Goal: Task Accomplishment & Management: Use online tool/utility

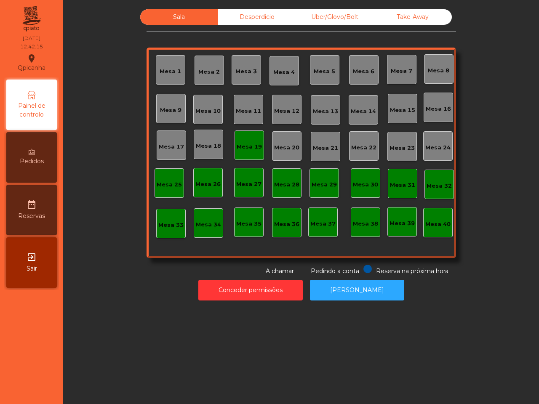
click at [207, 149] on div "Mesa 18" at bounding box center [208, 146] width 25 height 8
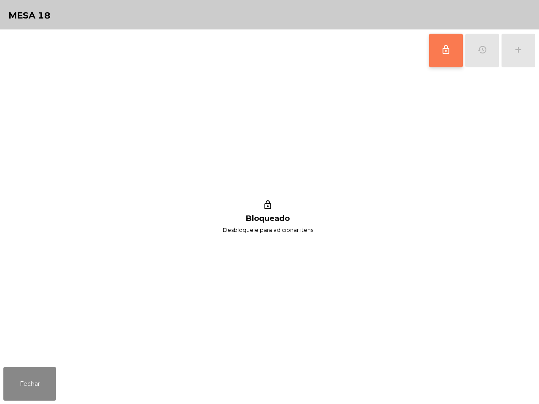
click at [451, 48] on button "lock_outline" at bounding box center [446, 51] width 34 height 34
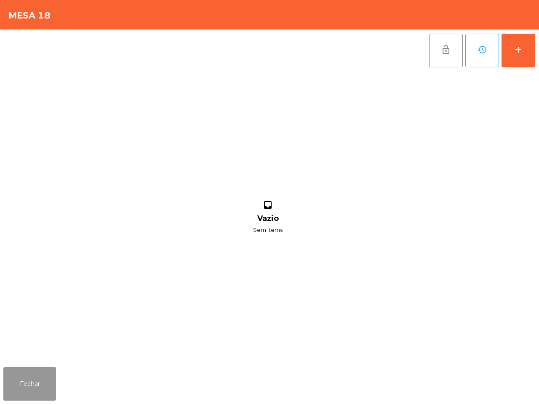
drag, startPoint x: 18, startPoint y: 389, endPoint x: 24, endPoint y: 389, distance: 6.3
click at [20, 389] on button "Fechar" at bounding box center [29, 384] width 53 height 34
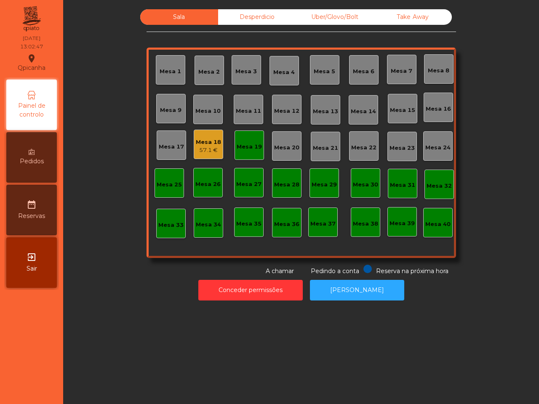
drag, startPoint x: 117, startPoint y: 341, endPoint x: 72, endPoint y: 211, distance: 137.4
click at [112, 331] on div "Sala Desperdicio Uber/Glovo/Bolt Take Away Mesa 1 Mesa 2 Mesa 3 Mesa 4 Mesa 5 M…" at bounding box center [301, 202] width 476 height 404
click at [245, 107] on div "Mesa 11" at bounding box center [248, 110] width 25 height 12
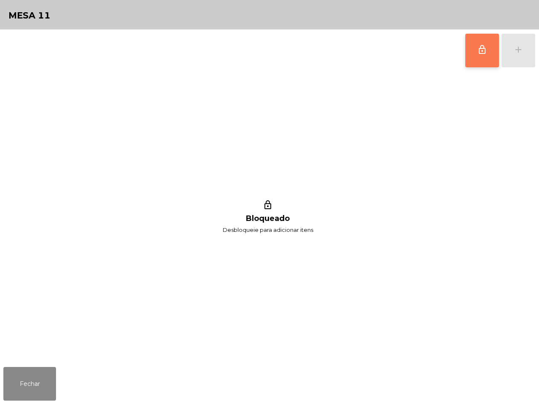
click at [478, 50] on span "lock_outline" at bounding box center [482, 50] width 10 height 10
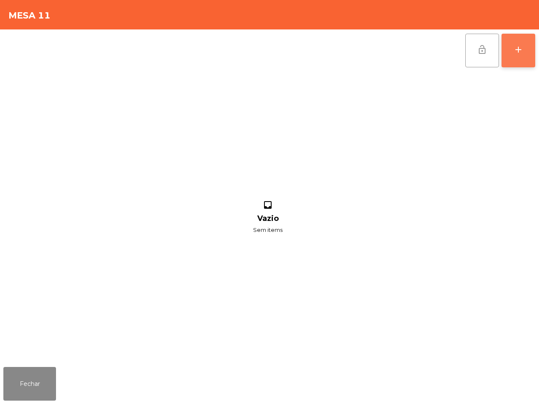
click at [513, 47] on div "add" at bounding box center [518, 50] width 10 height 10
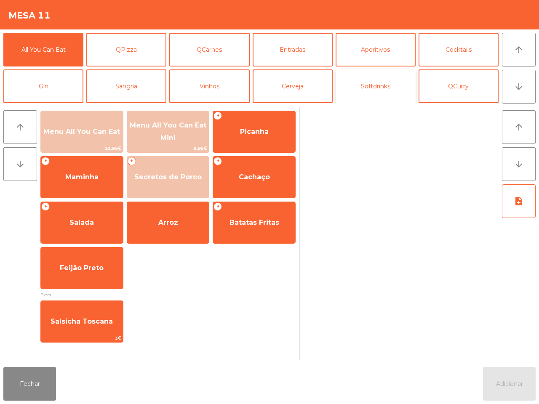
click at [349, 83] on button "Softdrinks" at bounding box center [376, 86] width 80 height 34
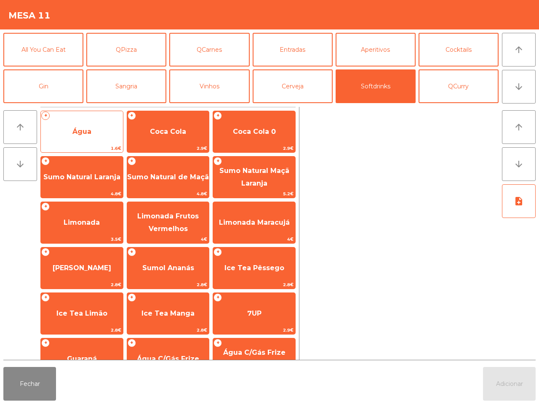
click at [89, 129] on span "Água" at bounding box center [81, 132] width 19 height 8
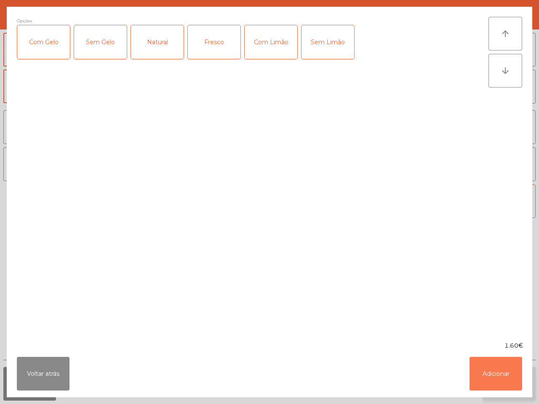
drag, startPoint x: 505, startPoint y: 373, endPoint x: 496, endPoint y: 368, distance: 10.6
click at [504, 373] on button "Adicionar" at bounding box center [495, 374] width 53 height 34
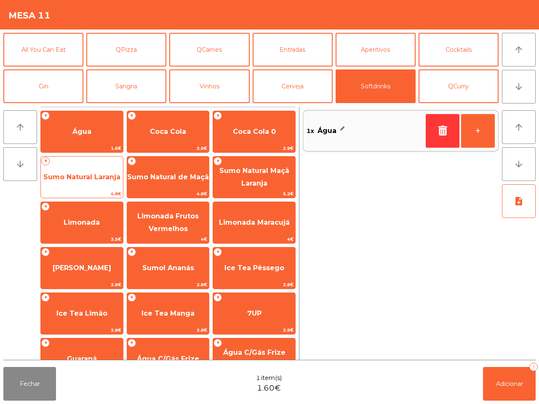
click at [72, 173] on span "Sumo Natural Laranja" at bounding box center [81, 177] width 77 height 8
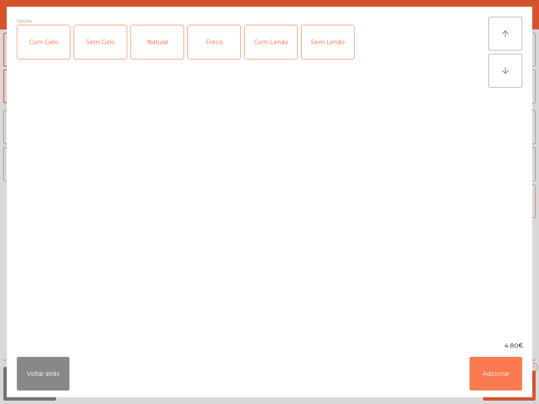
drag, startPoint x: 483, startPoint y: 369, endPoint x: 481, endPoint y: 358, distance: 10.7
click at [483, 368] on button "Adicionar" at bounding box center [495, 374] width 53 height 34
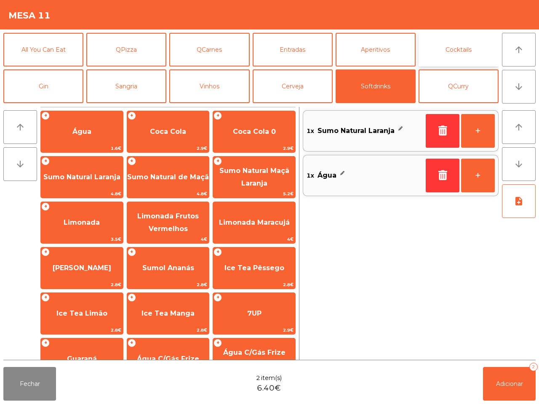
click at [464, 53] on button "Cocktails" at bounding box center [459, 50] width 80 height 34
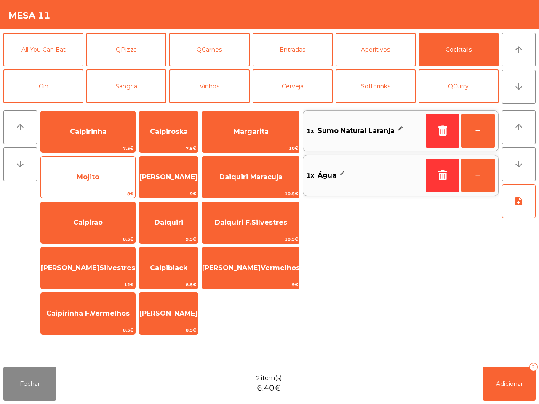
click at [98, 181] on span "Mojito" at bounding box center [88, 177] width 94 height 23
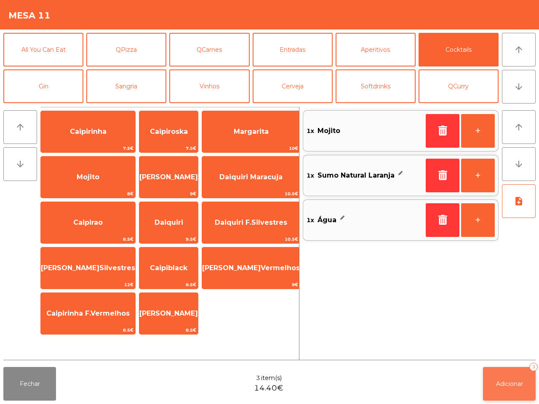
click at [512, 386] on span "Adicionar" at bounding box center [509, 384] width 27 height 8
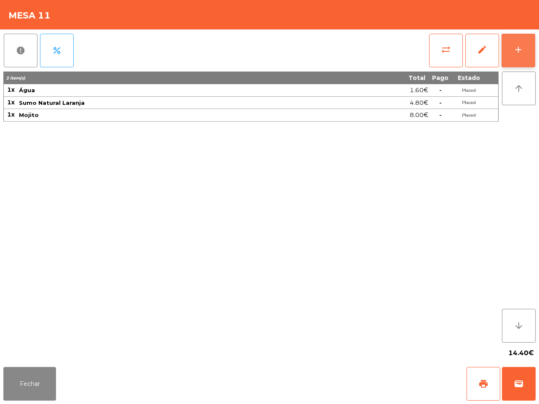
click at [519, 41] on button "add" at bounding box center [518, 51] width 34 height 34
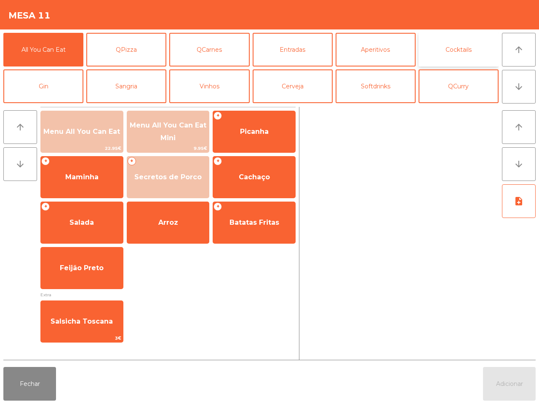
click at [467, 51] on button "Cocktails" at bounding box center [459, 50] width 80 height 34
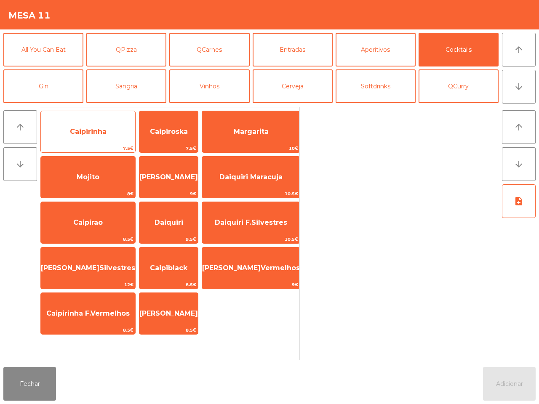
click at [101, 133] on span "Caipirinha" at bounding box center [88, 131] width 94 height 23
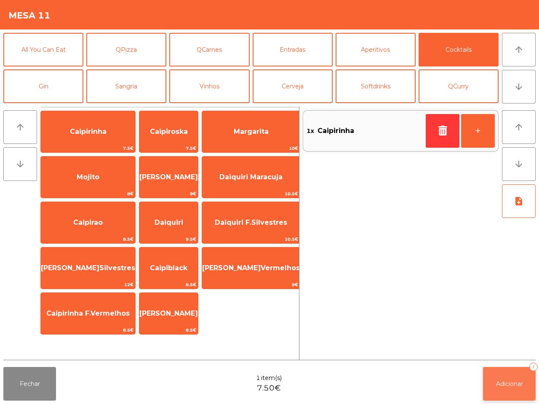
click at [504, 380] on span "Adicionar" at bounding box center [509, 384] width 27 height 8
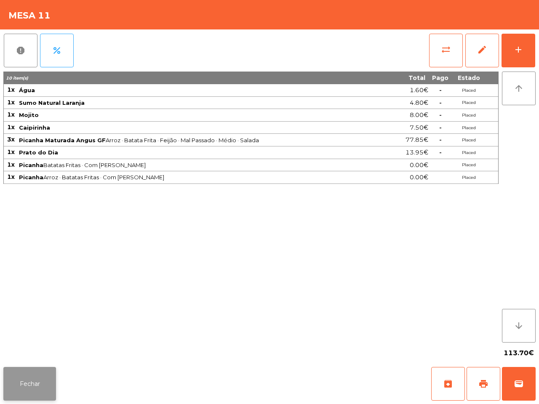
click at [39, 396] on button "Fechar" at bounding box center [29, 384] width 53 height 34
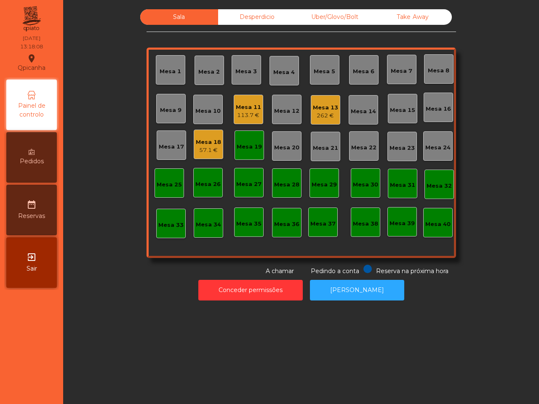
click at [323, 110] on div "Mesa 13" at bounding box center [325, 108] width 25 height 8
